Goal: Task Accomplishment & Management: Manage account settings

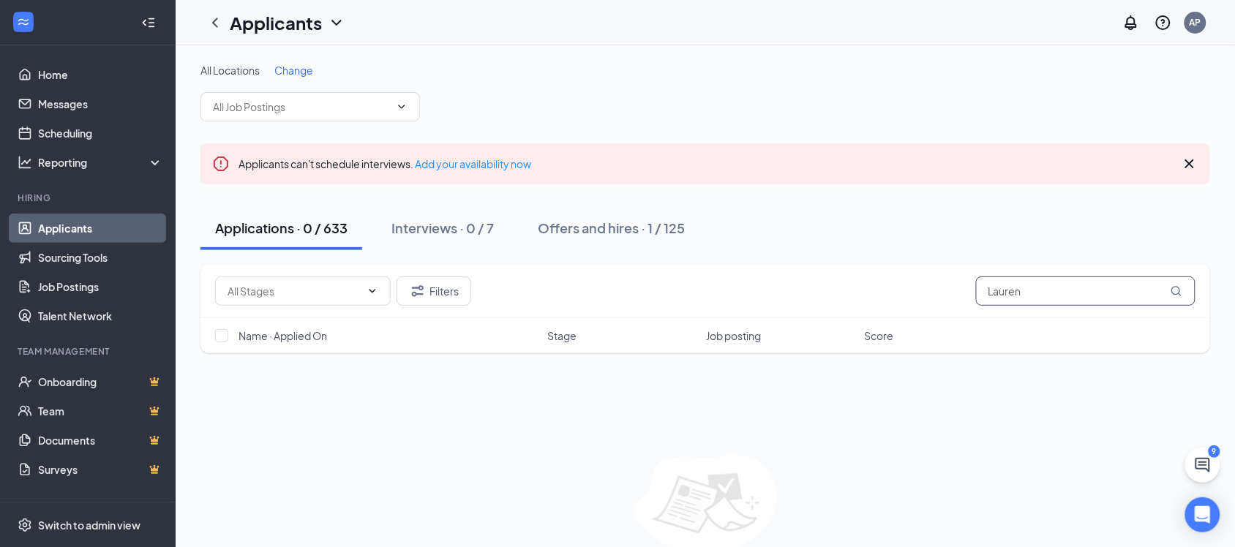
click at [1047, 293] on input "Lauren" at bounding box center [1085, 291] width 219 height 29
type input "L"
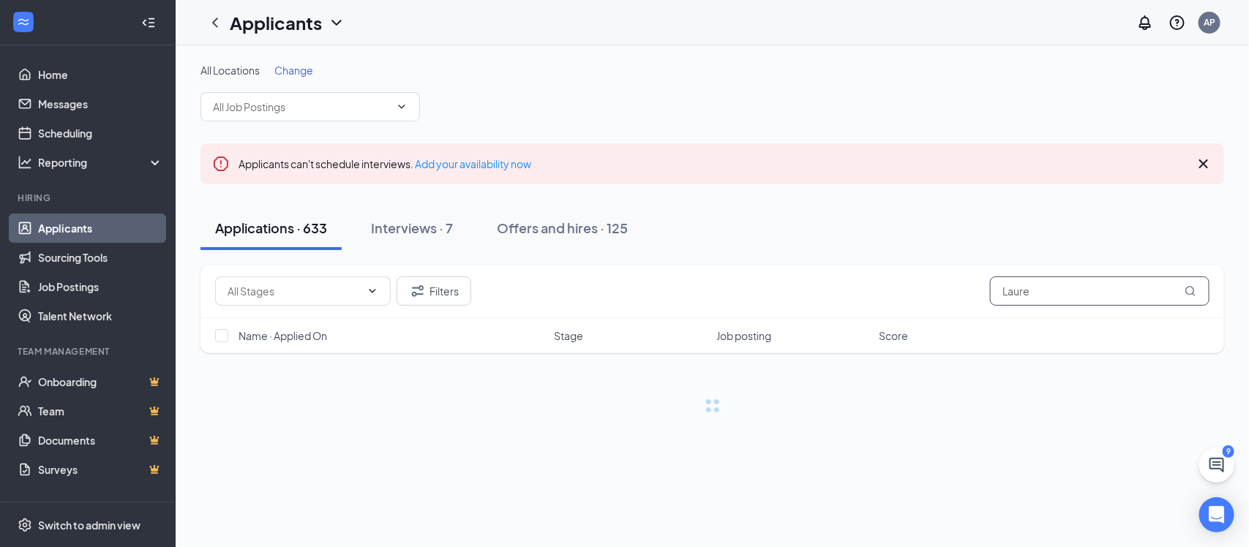
type input "Lauren"
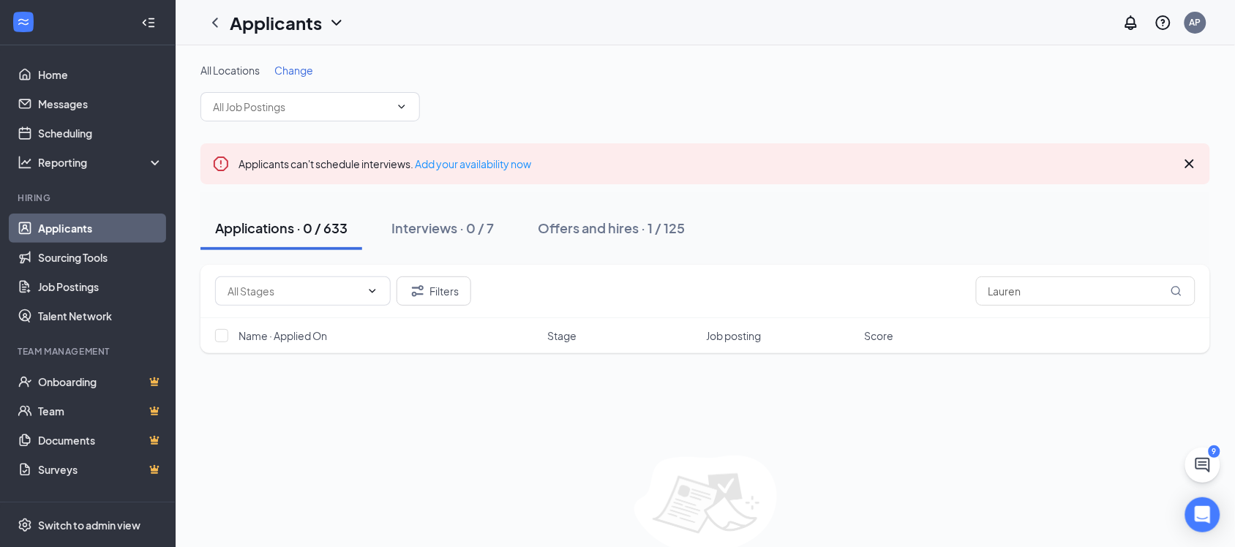
click at [339, 14] on icon "ChevronDown" at bounding box center [337, 23] width 18 height 18
click at [309, 97] on link "Archived applicants" at bounding box center [317, 96] width 158 height 15
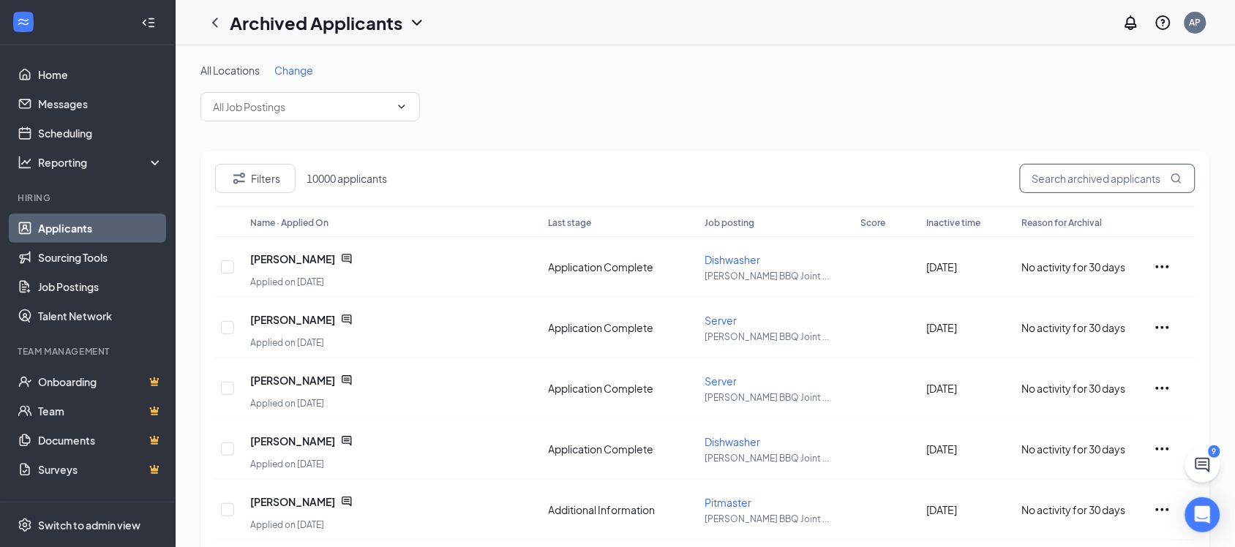
click at [1118, 177] on input "text" at bounding box center [1108, 178] width 176 height 29
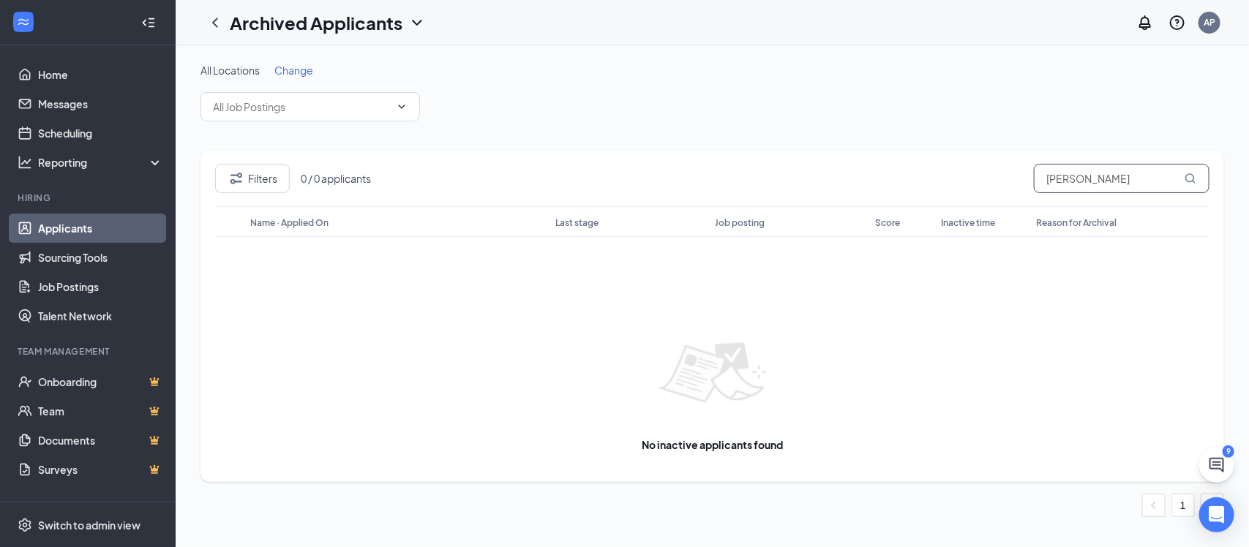
type input "Lauren Swafford"
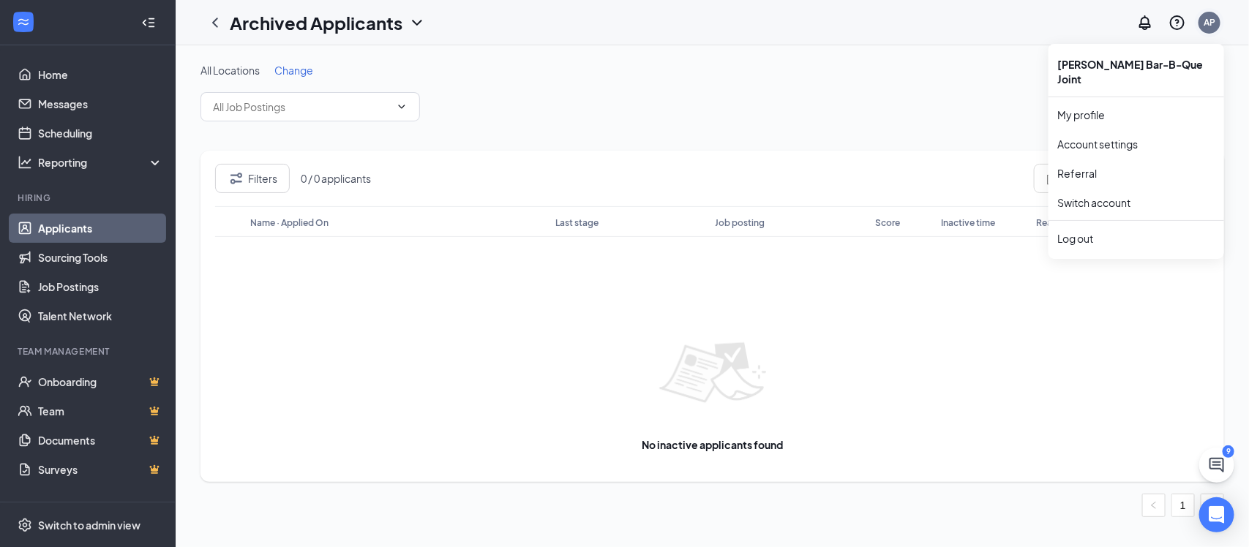
click at [1215, 20] on div "AP" at bounding box center [1209, 22] width 12 height 12
click at [1109, 196] on link "Switch account" at bounding box center [1093, 202] width 73 height 13
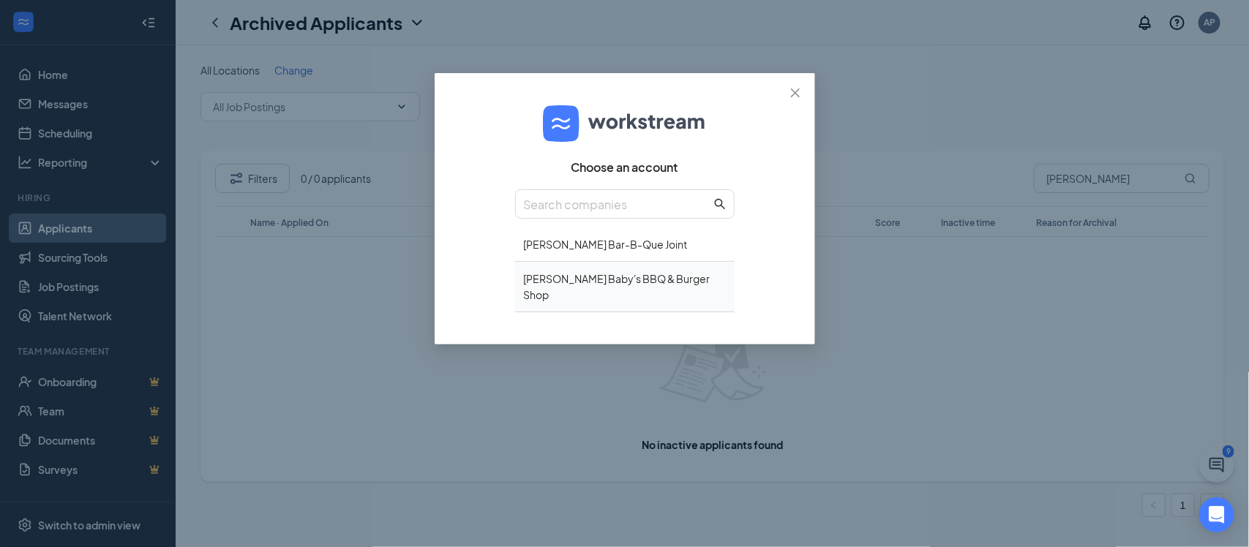
click at [576, 287] on div "[PERSON_NAME] Baby's BBQ & Burger Shop" at bounding box center [624, 287] width 219 height 50
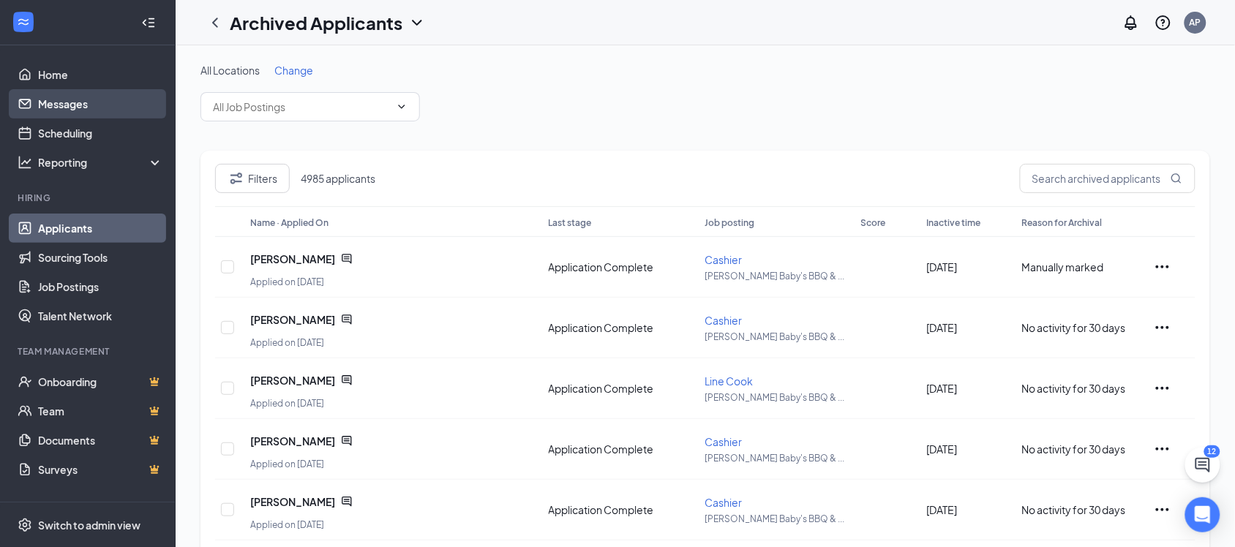
click at [46, 100] on link "Messages" at bounding box center [100, 103] width 125 height 29
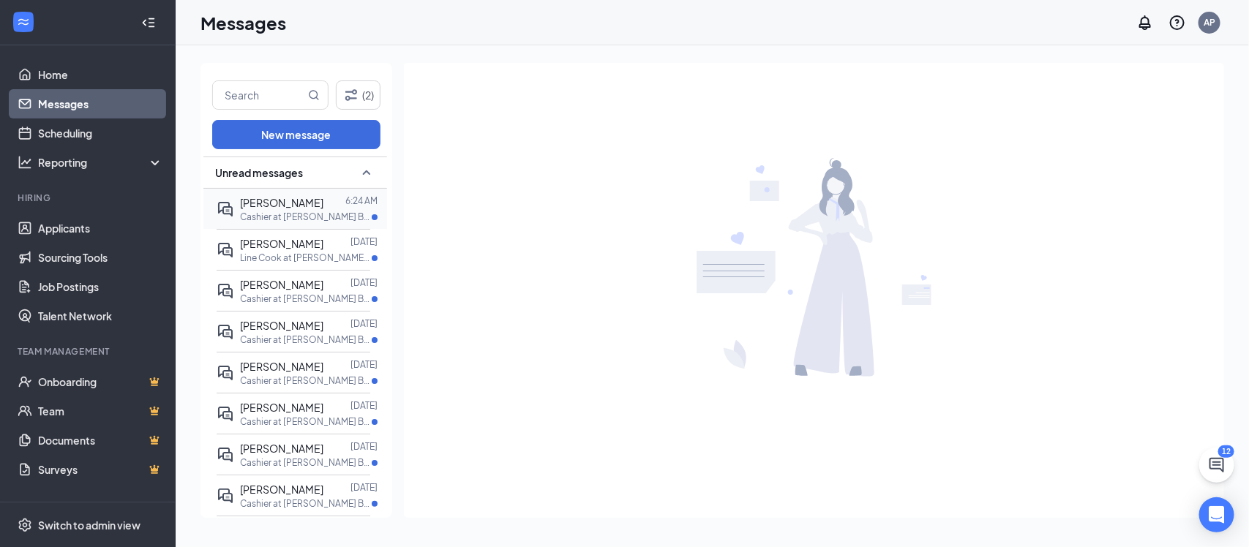
click at [294, 212] on p "Cashier at Hugh Baby's BBQ & Burger Shop - Charleston" at bounding box center [306, 217] width 132 height 12
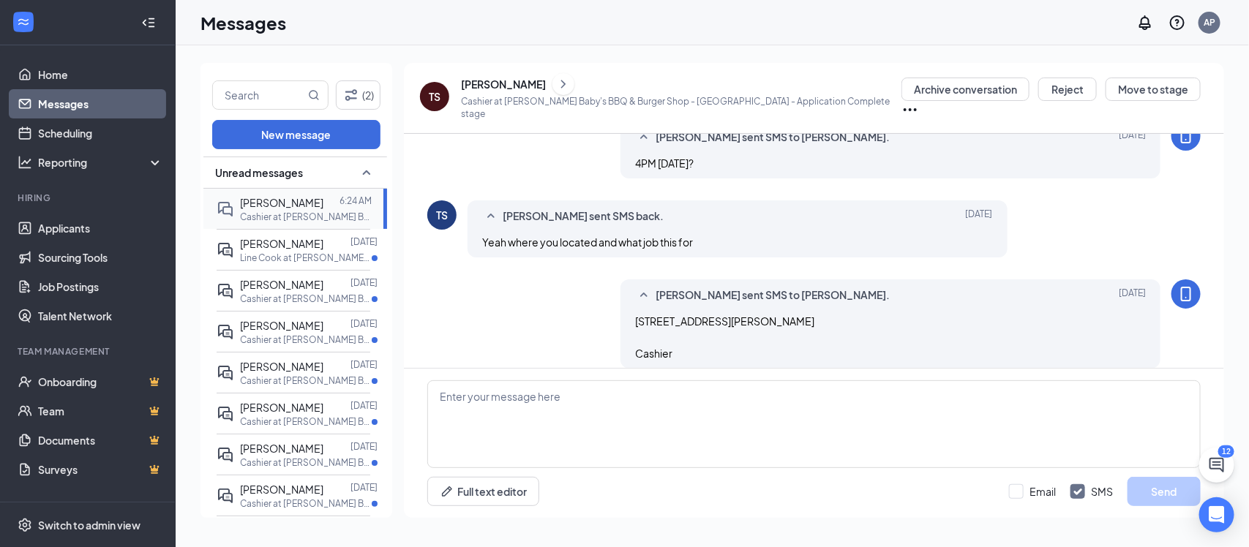
scroll to position [596, 0]
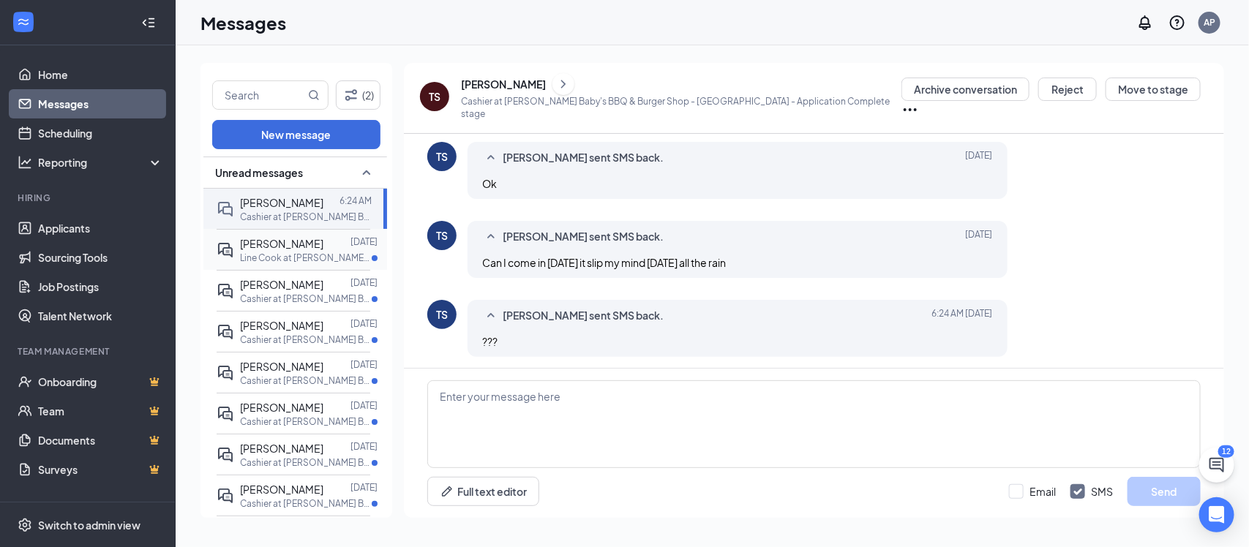
click at [302, 260] on p "Line Cook at Hugh Baby's BBQ & Burger Shop - Hunters" at bounding box center [306, 258] width 132 height 12
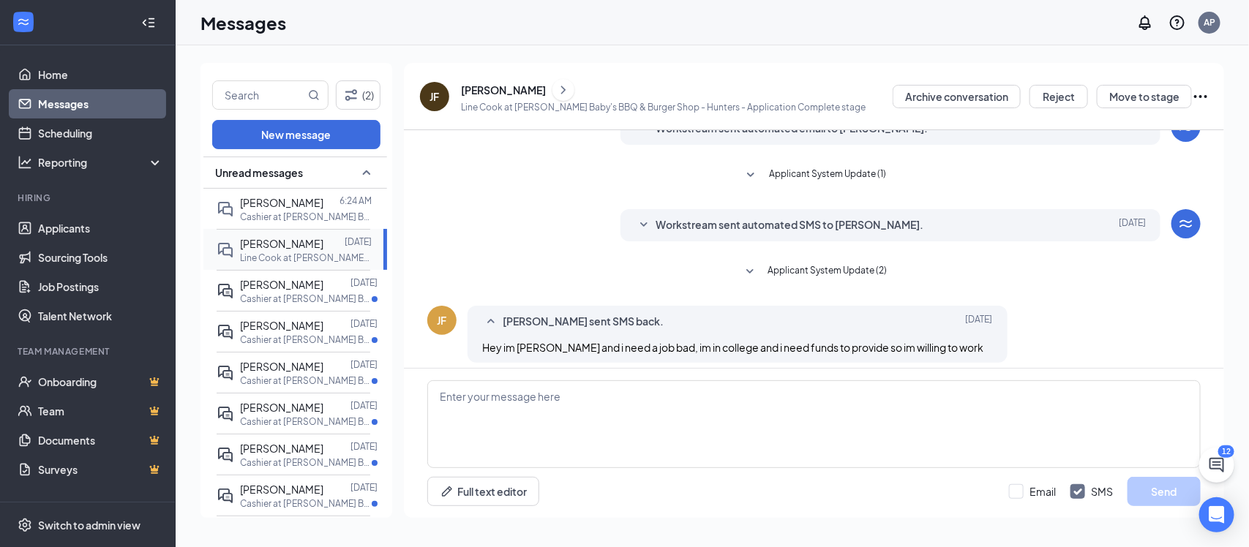
scroll to position [77, 0]
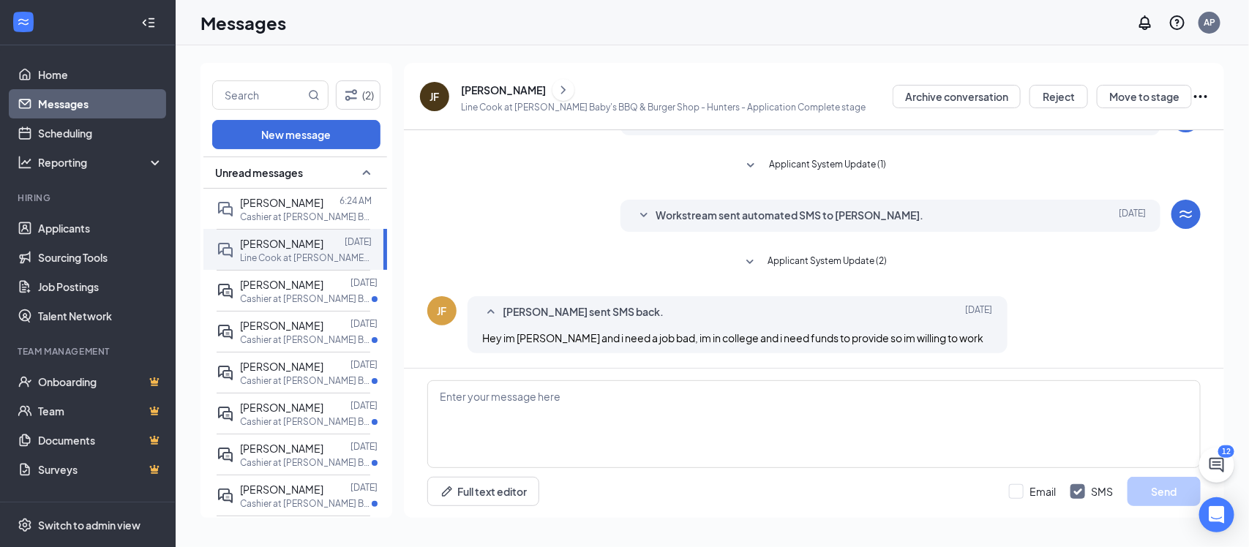
click at [474, 90] on div "[PERSON_NAME]" at bounding box center [503, 90] width 85 height 15
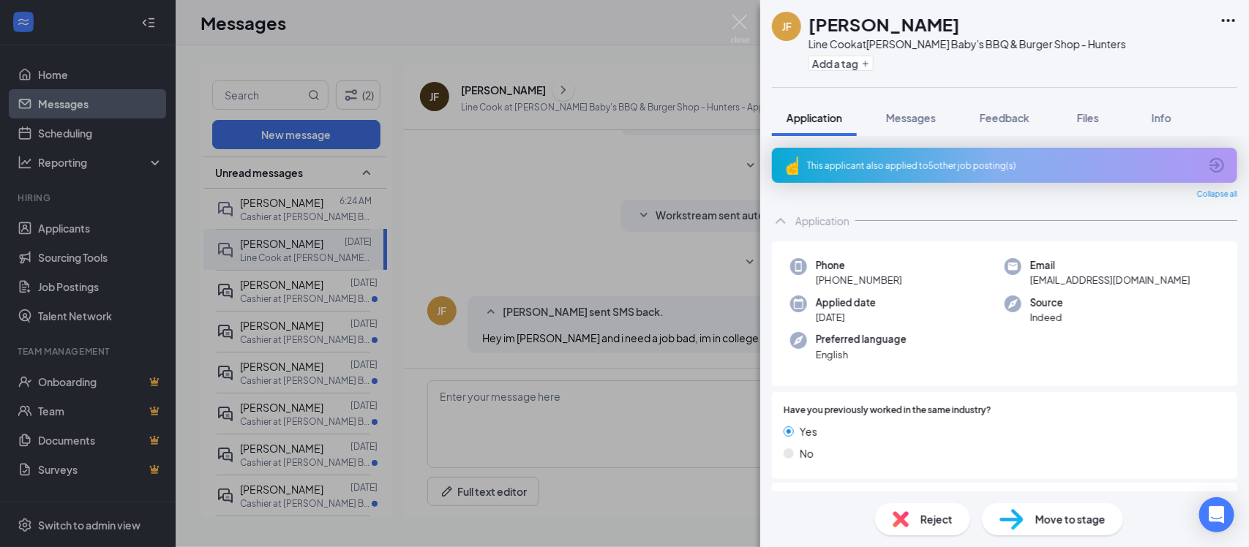
click at [904, 163] on div "This applicant also applied to 5 other job posting(s)" at bounding box center [1003, 165] width 392 height 12
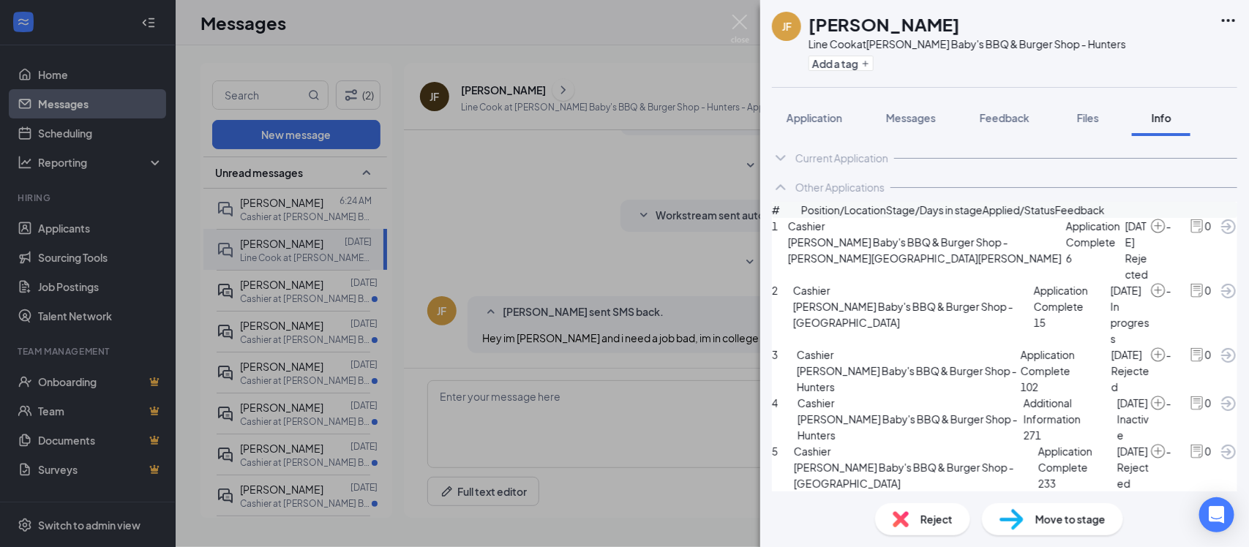
scroll to position [99, 0]
click at [1221, 219] on icon "ArrowCircle" at bounding box center [1228, 226] width 15 height 15
click at [1221, 284] on icon "ArrowCircle" at bounding box center [1228, 291] width 15 height 15
click at [1220, 347] on icon "ArrowCircle" at bounding box center [1229, 356] width 18 height 18
click at [1220, 443] on icon "ArrowCircle" at bounding box center [1229, 452] width 18 height 18
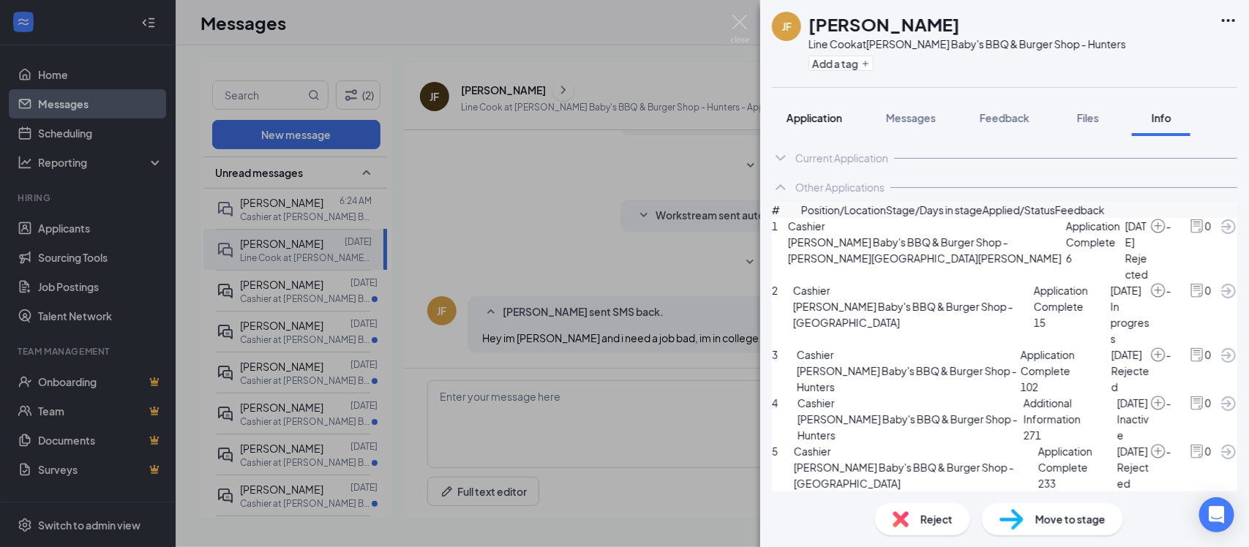
click at [803, 111] on span "Application" at bounding box center [814, 117] width 56 height 13
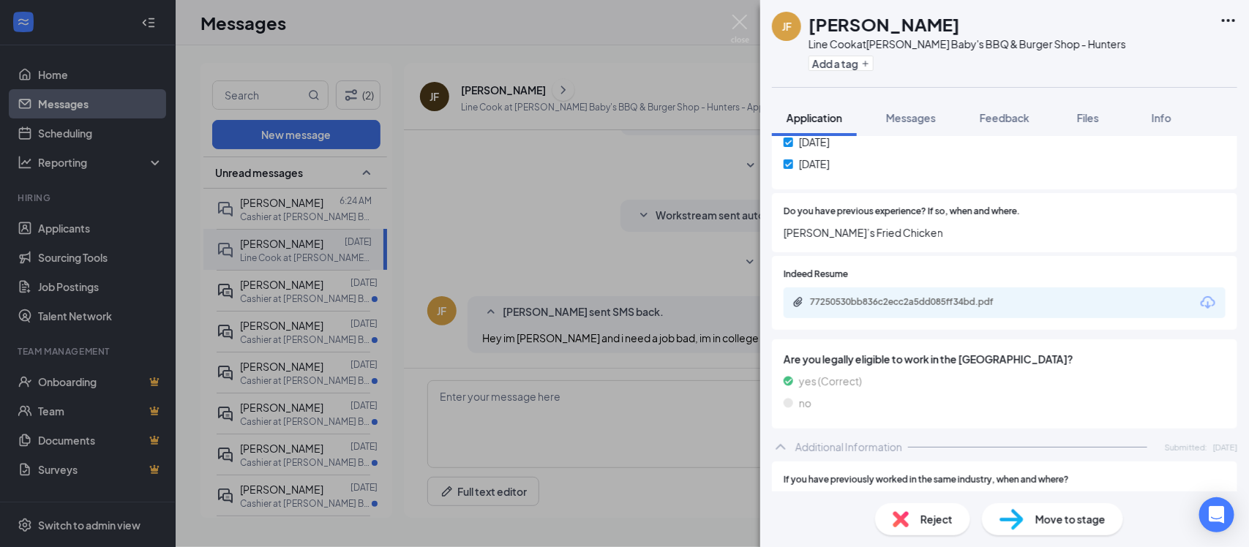
scroll to position [823, 0]
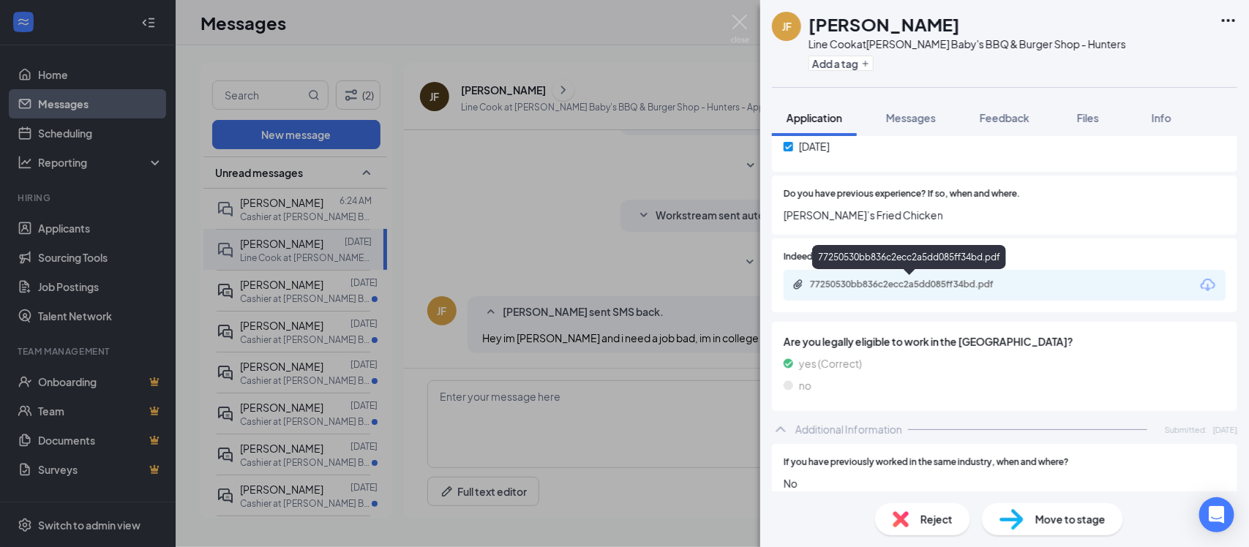
click at [853, 282] on div "77250530bb836c2ecc2a5dd085ff34bd.pdf" at bounding box center [912, 285] width 205 height 12
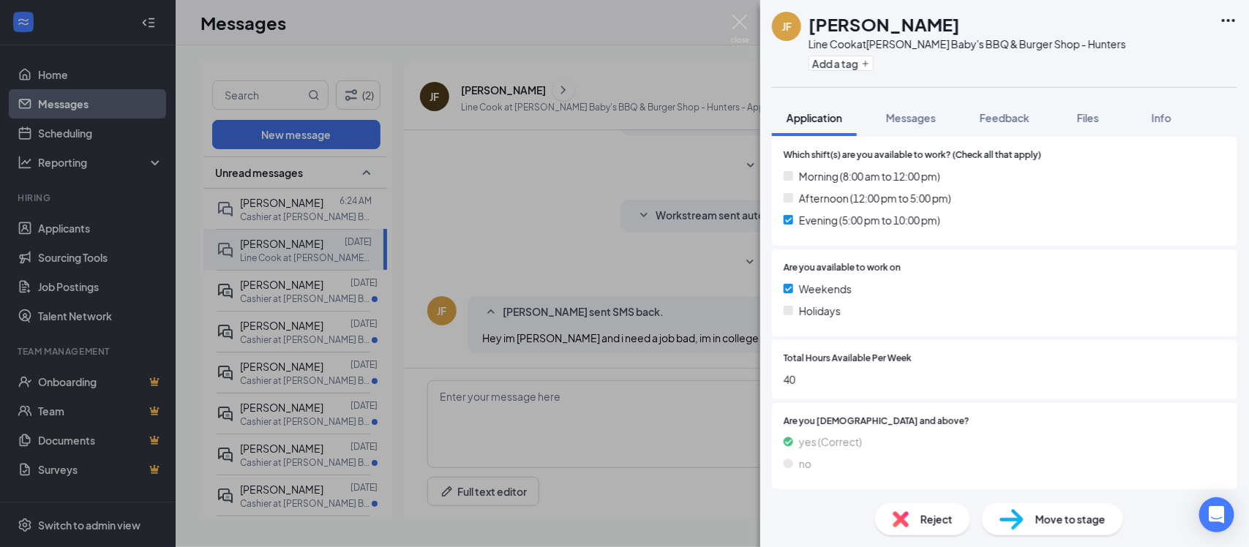
scroll to position [1187, 0]
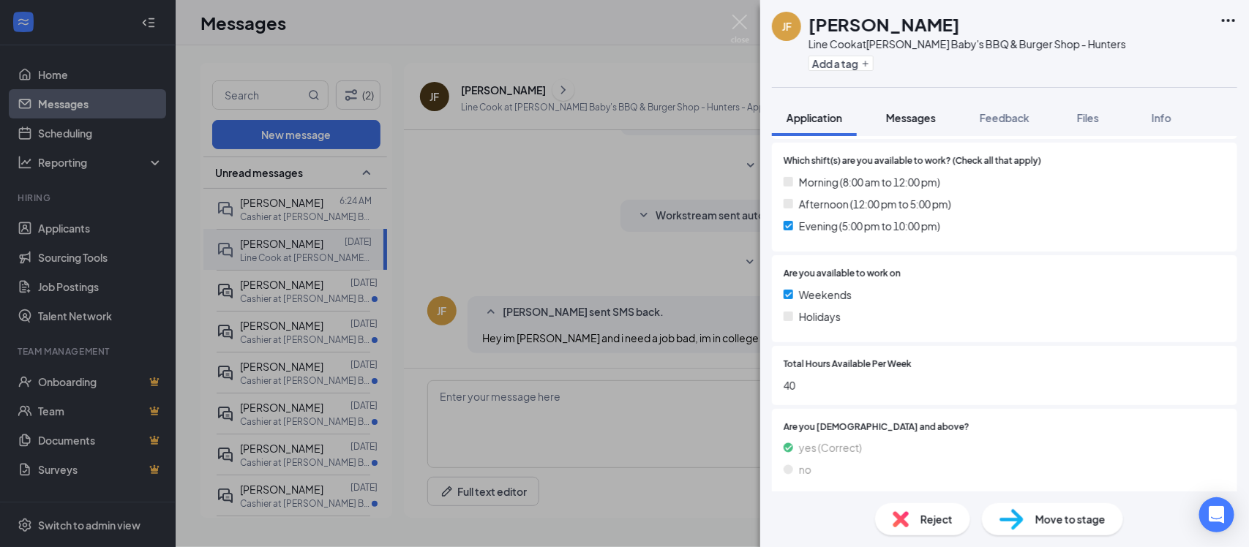
click at [901, 122] on span "Messages" at bounding box center [911, 117] width 50 height 13
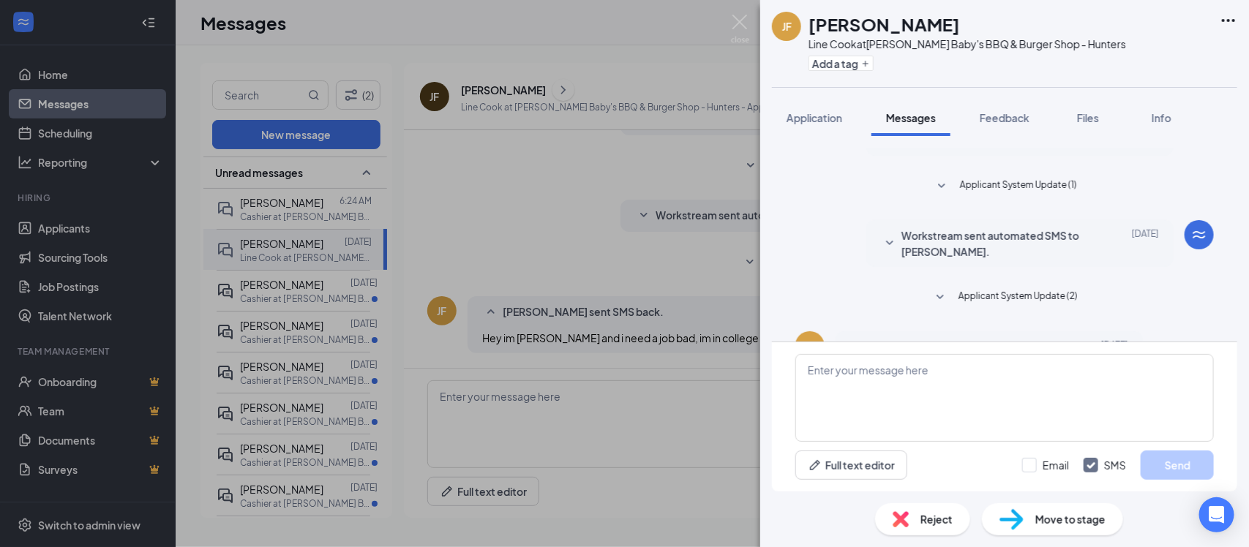
scroll to position [165, 0]
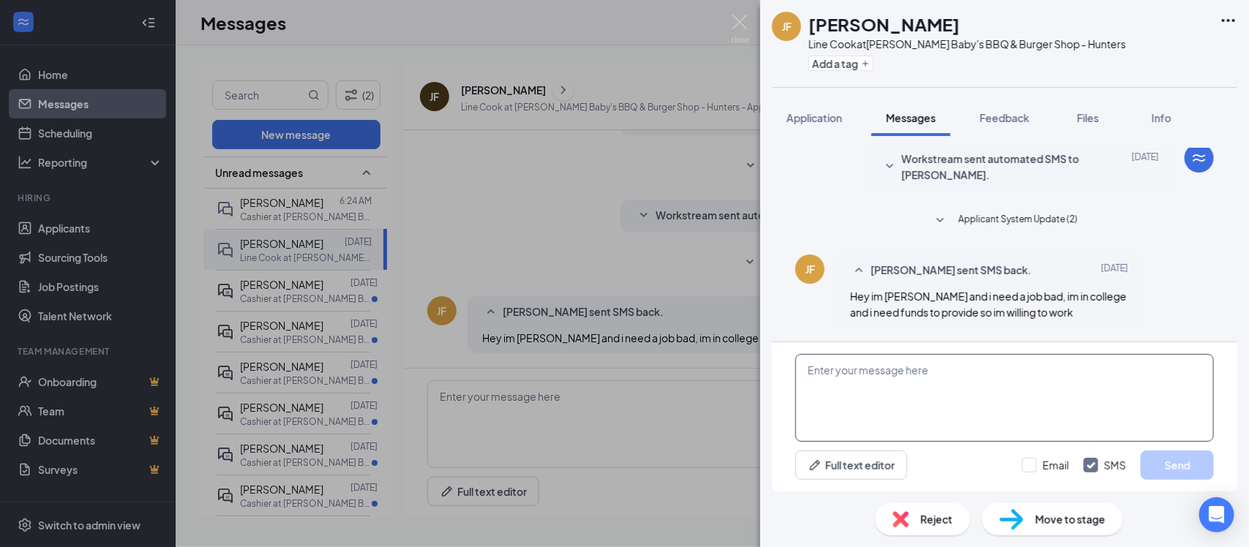
click at [851, 367] on textarea at bounding box center [1004, 398] width 418 height 88
type textarea "H"
click at [747, 16] on img at bounding box center [740, 29] width 18 height 29
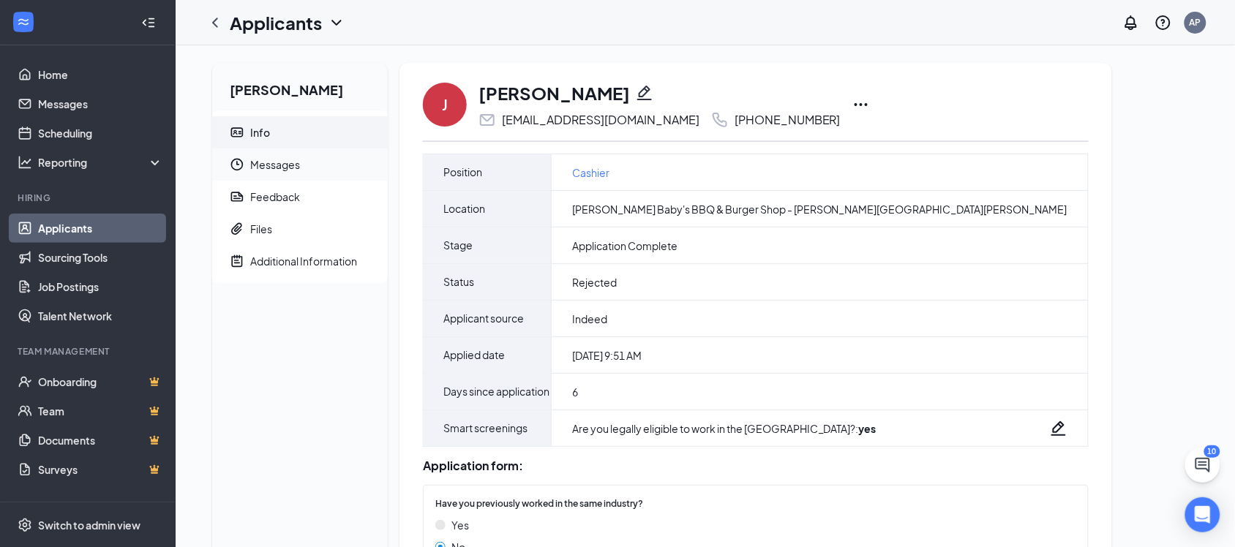
click at [285, 166] on span "Messages" at bounding box center [313, 165] width 126 height 32
click at [262, 159] on span "Messages" at bounding box center [313, 165] width 126 height 32
click at [274, 166] on span "Messages" at bounding box center [313, 165] width 126 height 32
click at [298, 168] on span "Messages" at bounding box center [313, 165] width 126 height 32
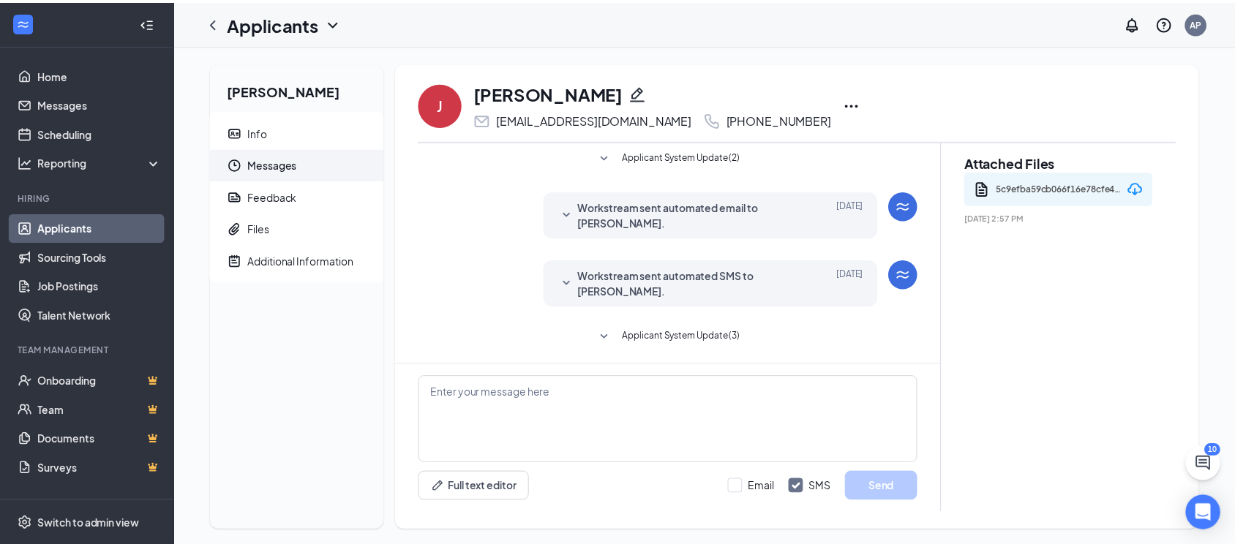
scroll to position [13, 0]
